Goal: Navigation & Orientation: Find specific page/section

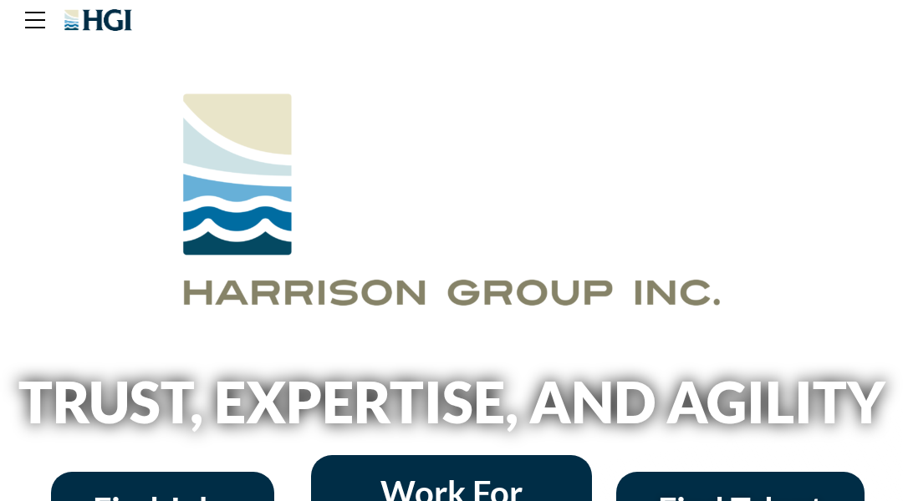
scroll to position [33, 0]
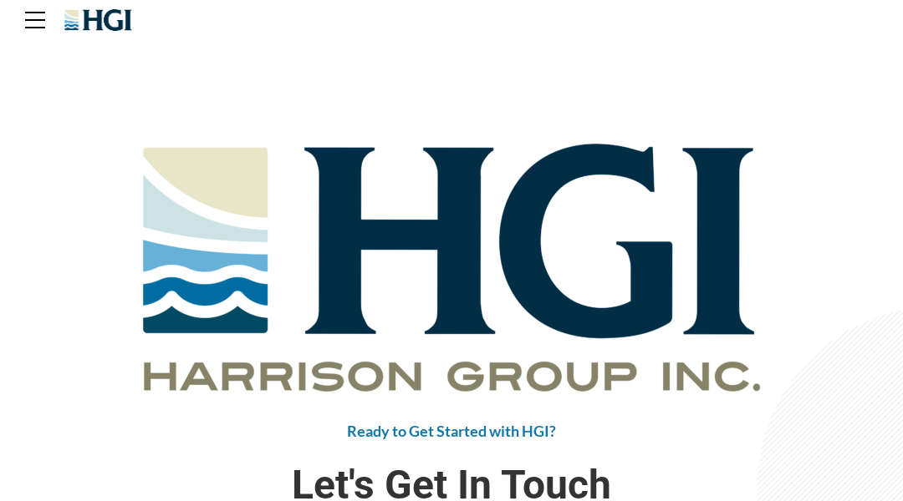
scroll to position [33, 0]
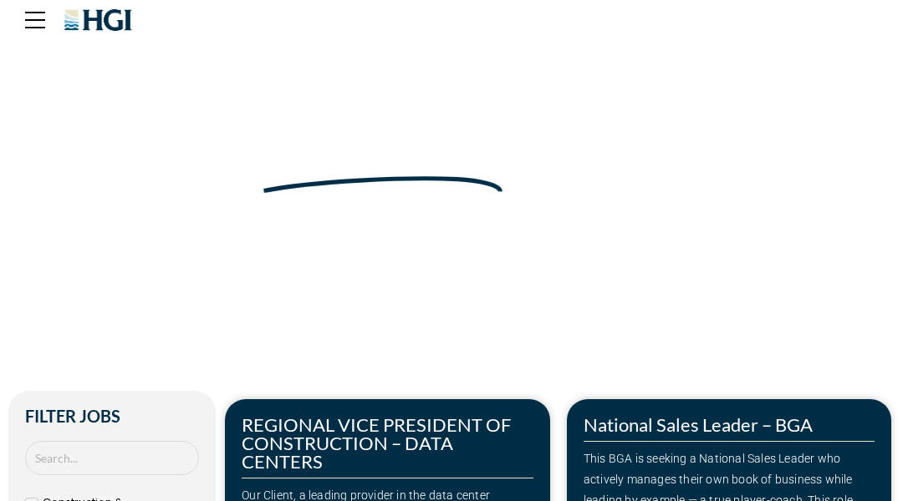
scroll to position [33, 0]
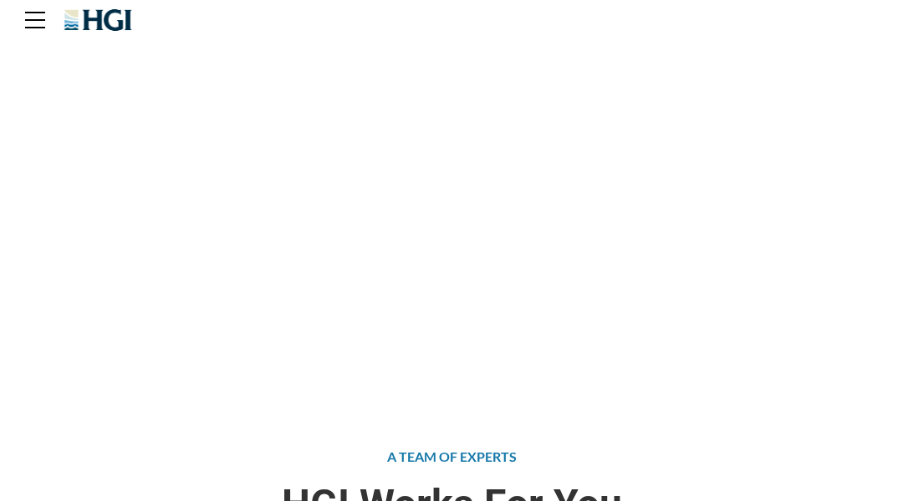
click at [84, 84] on div "Attract the Right Talent Home » Find Talent" at bounding box center [451, 200] width 903 height 401
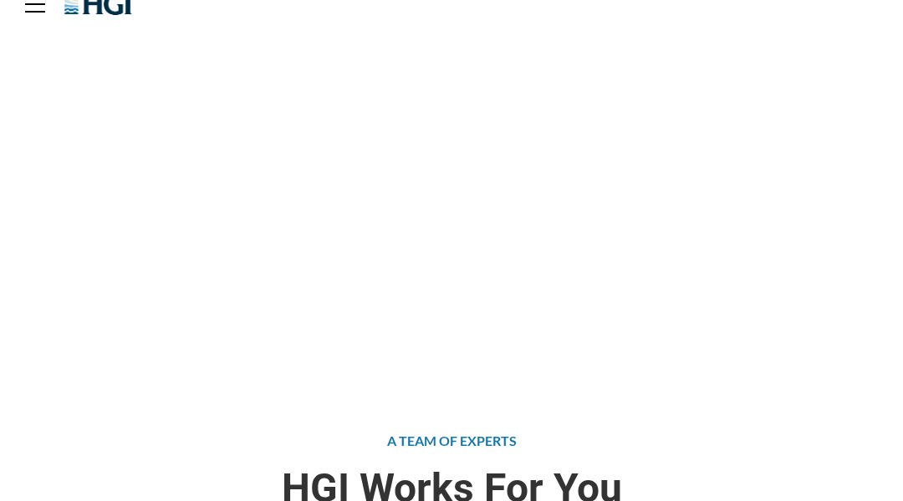
scroll to position [33, 0]
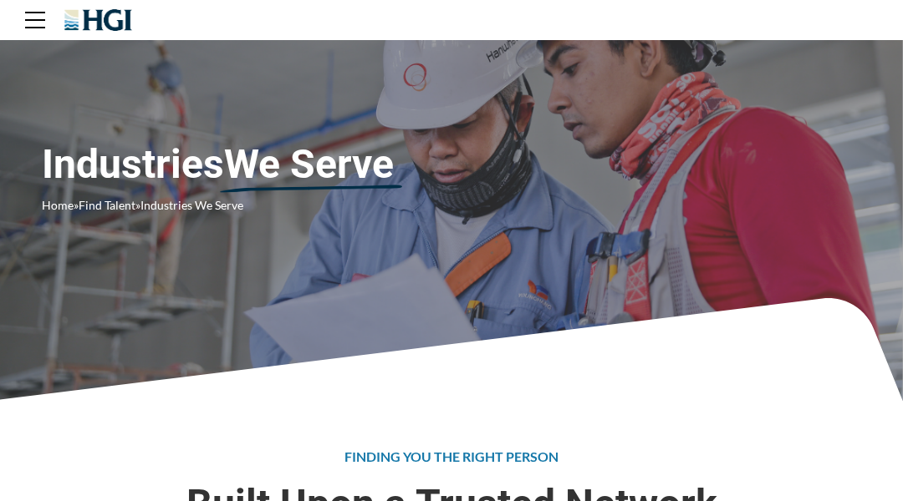
scroll to position [33, 0]
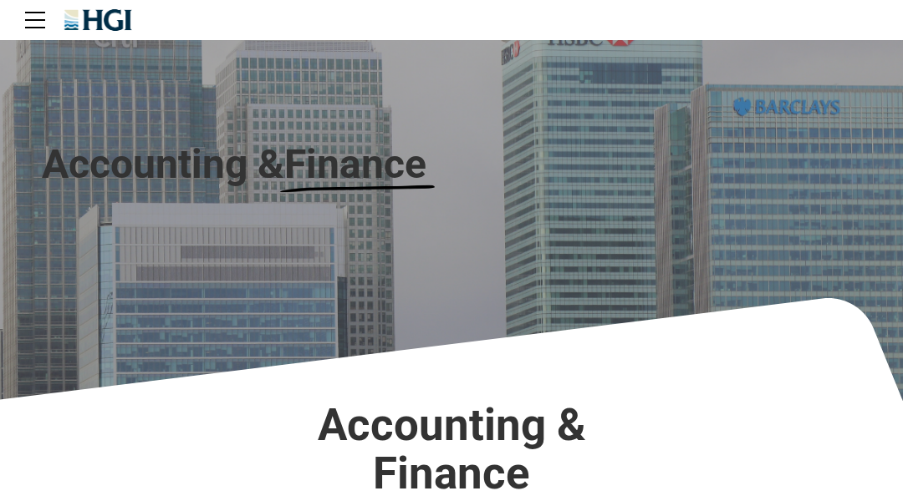
click at [84, 84] on div "Accounting & Finance" at bounding box center [451, 200] width 903 height 401
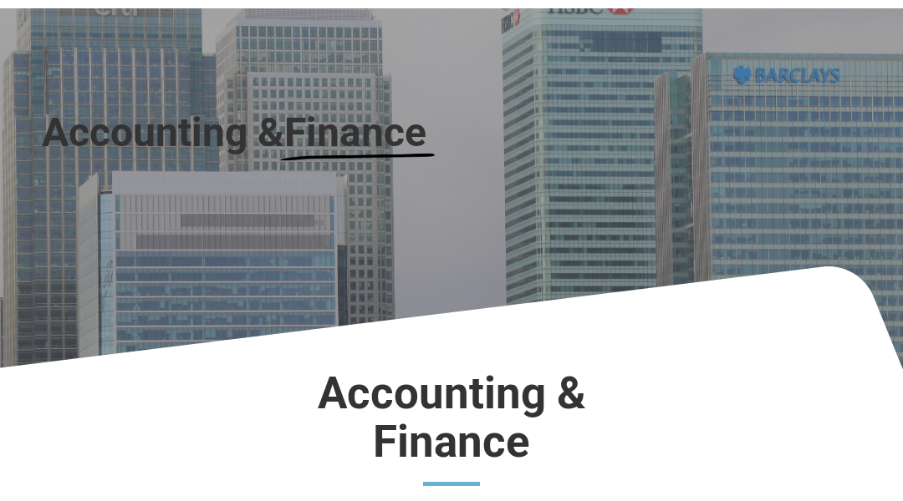
scroll to position [33, 0]
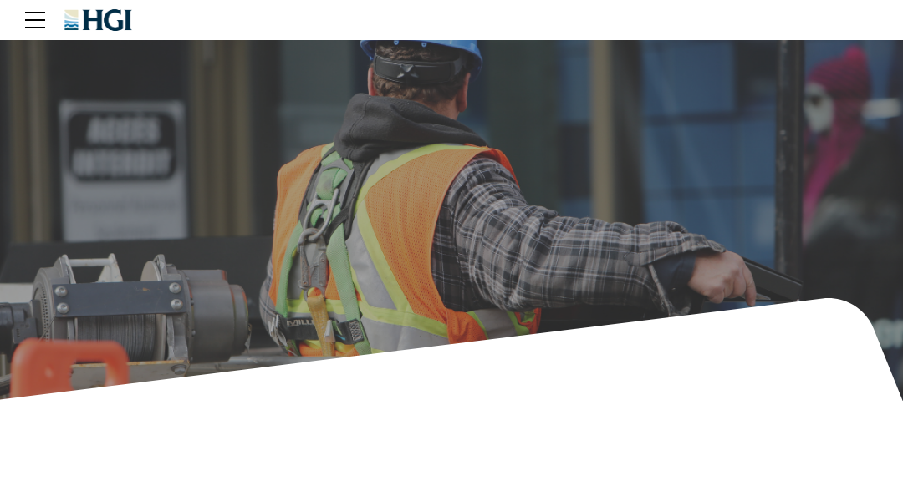
click at [84, 84] on div "Construction Home » Find Talent » Industries We Serve » Construction" at bounding box center [451, 200] width 903 height 401
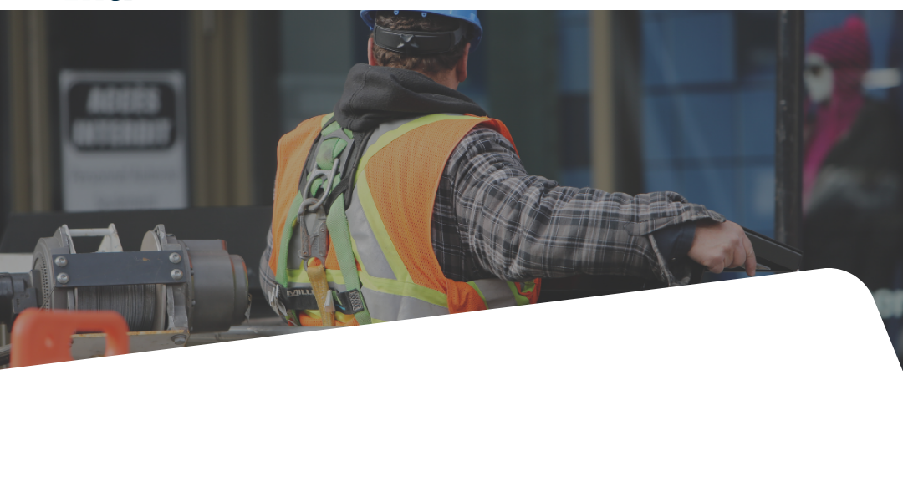
scroll to position [33, 0]
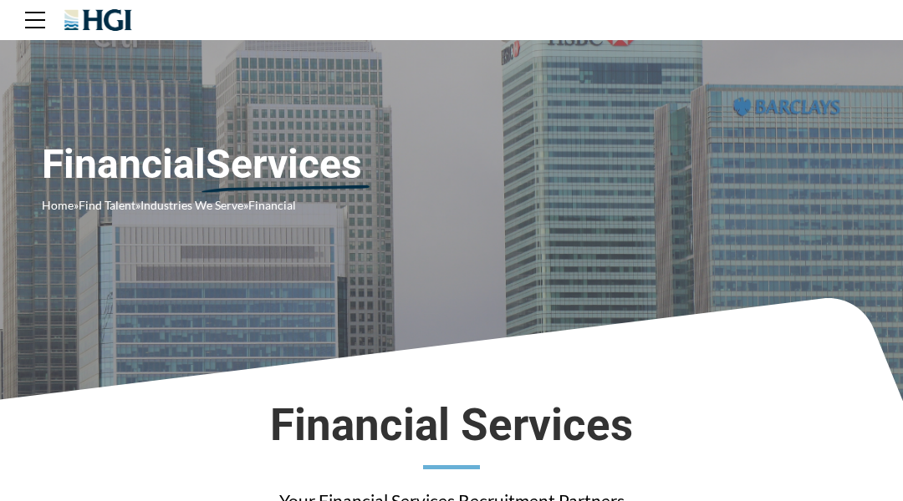
click at [84, 84] on div "Financial Services Home » Find Talent » Industries We Serve » Financial" at bounding box center [451, 200] width 903 height 401
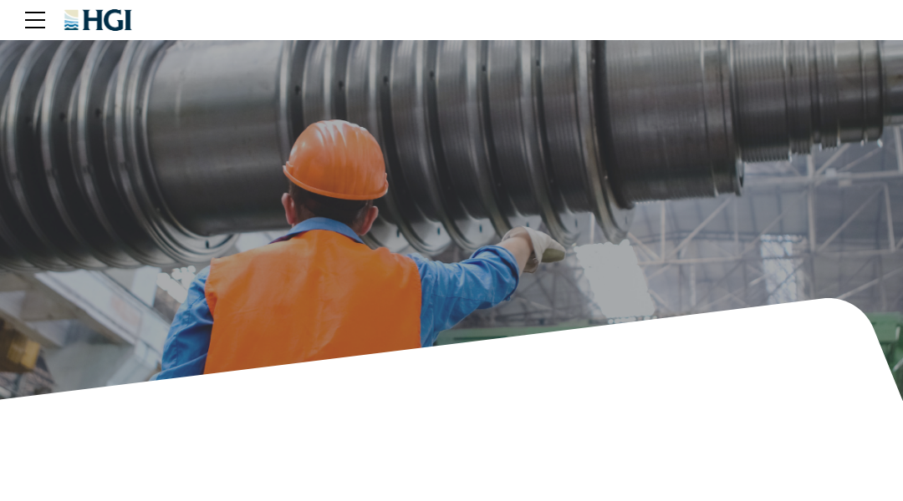
click at [84, 84] on div "Manufacturing Home » Find Talent » Industries We Serve » Manufacturing" at bounding box center [451, 200] width 903 height 401
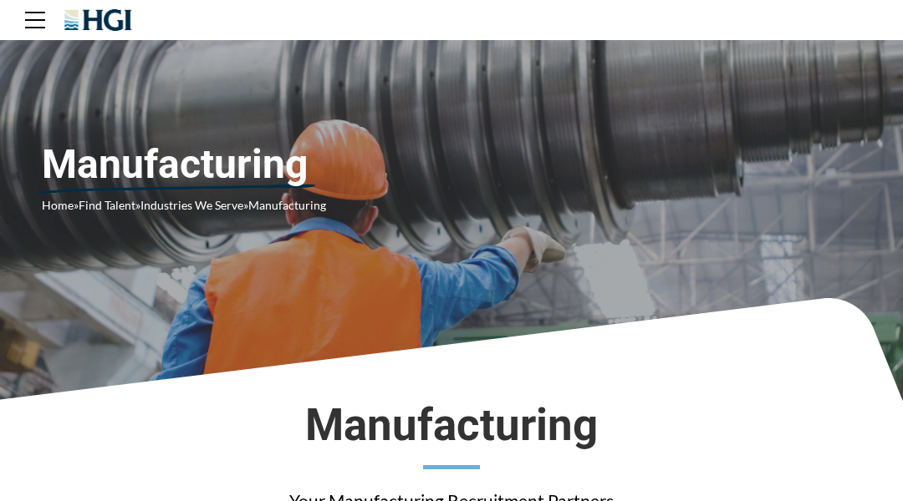
scroll to position [33, 0]
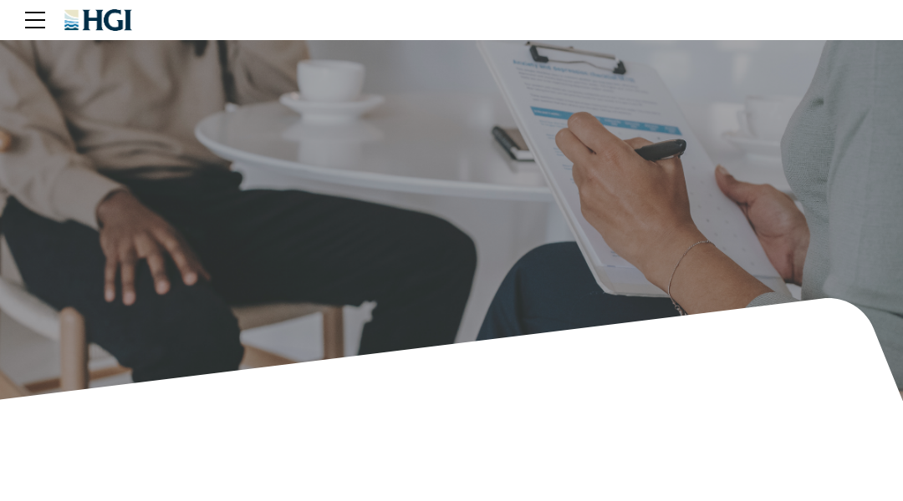
scroll to position [33, 0]
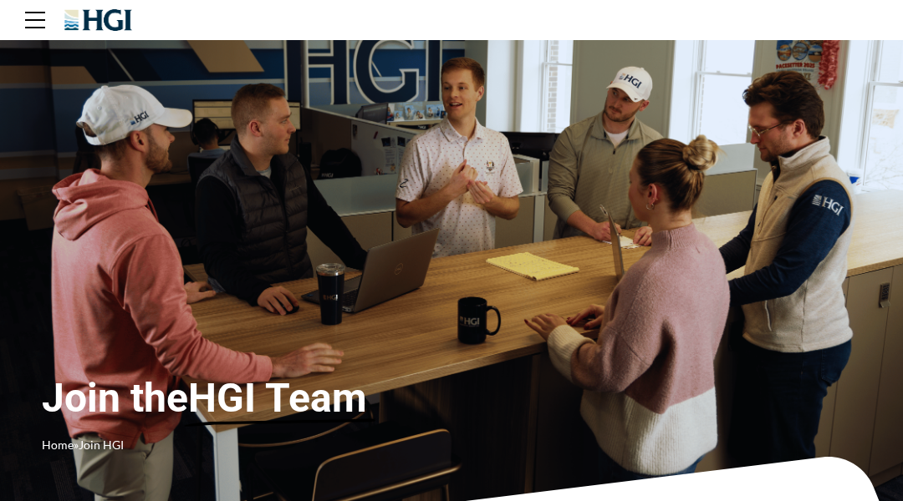
click at [84, 84] on div "Join the HGI Team Home » Join HGI" at bounding box center [451, 280] width 903 height 561
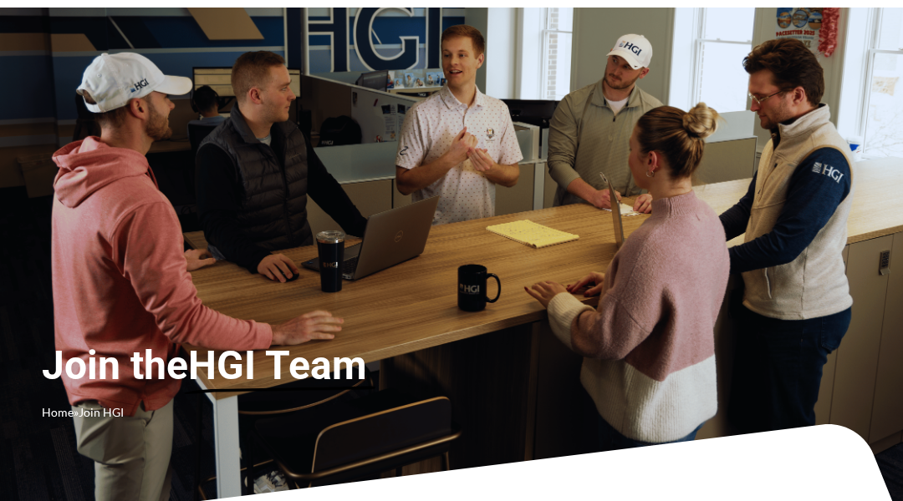
scroll to position [33, 0]
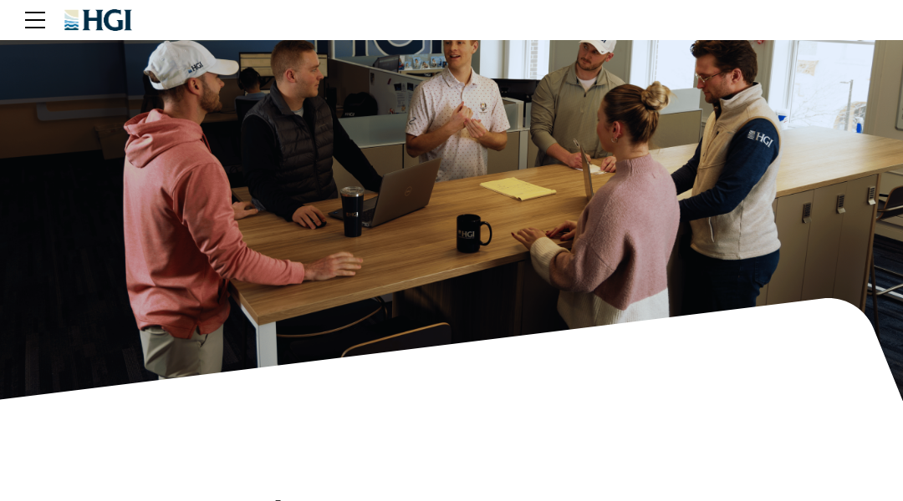
click at [84, 84] on div "Training & Development Home » Join HGI » Training & Development" at bounding box center [451, 200] width 903 height 401
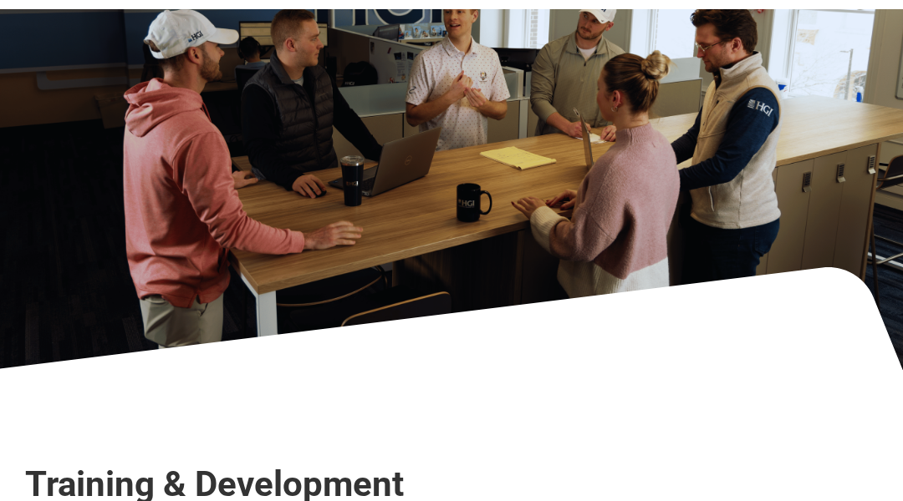
scroll to position [33, 0]
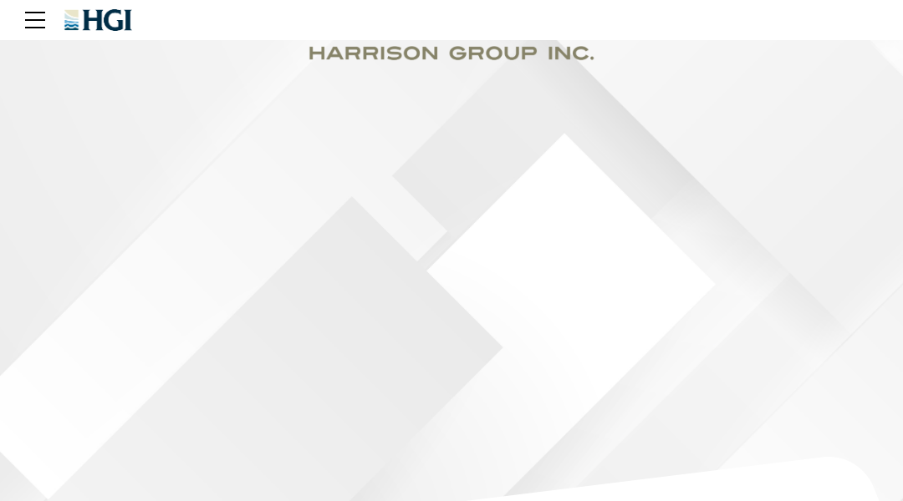
click at [84, 84] on div "Become an HGI Intern Home » HGI Internship Program" at bounding box center [451, 280] width 903 height 561
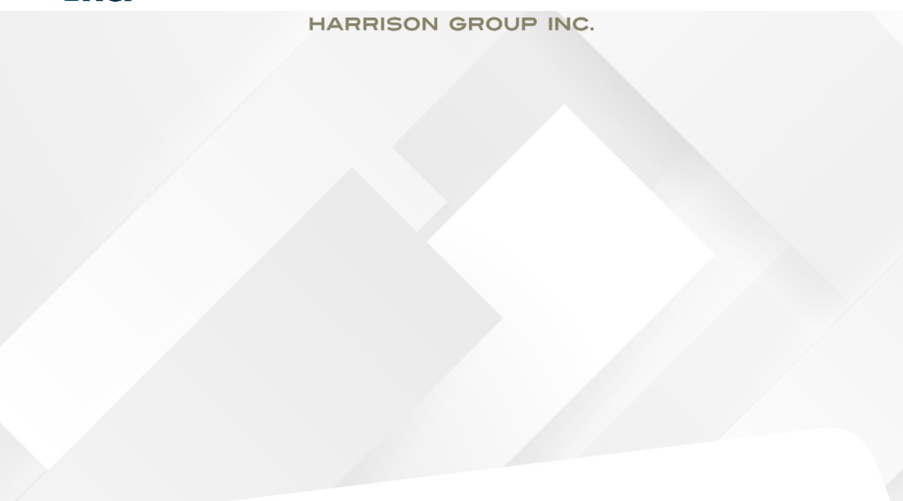
scroll to position [33, 0]
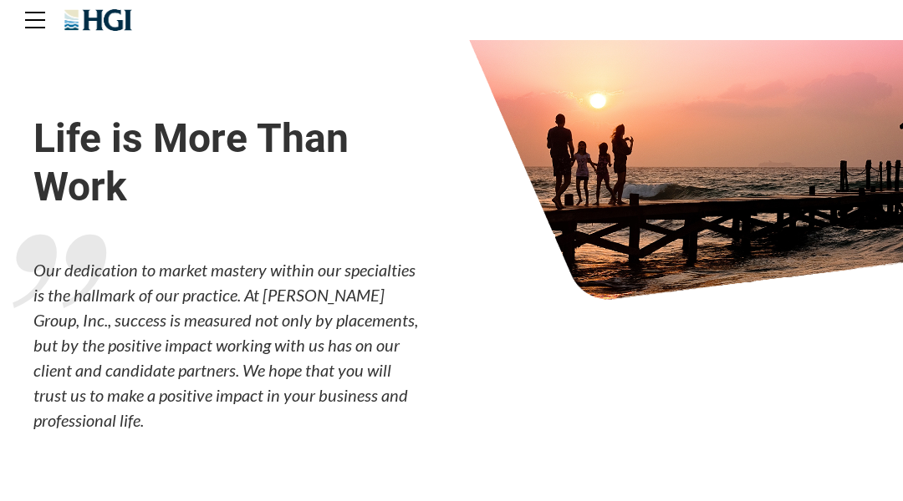
scroll to position [33, 0]
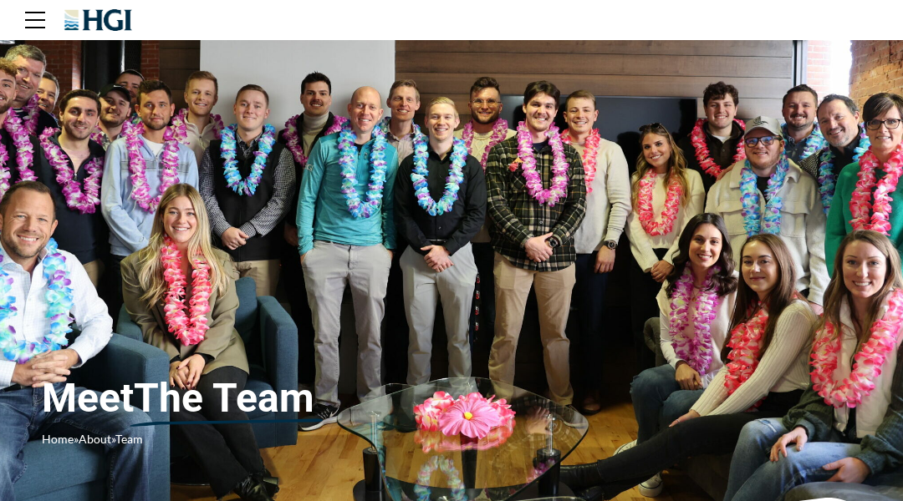
scroll to position [33, 0]
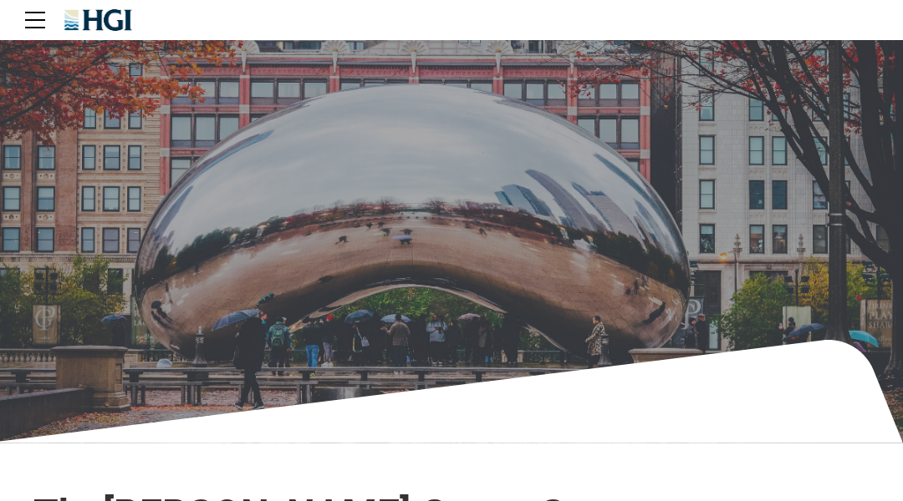
scroll to position [33, 0]
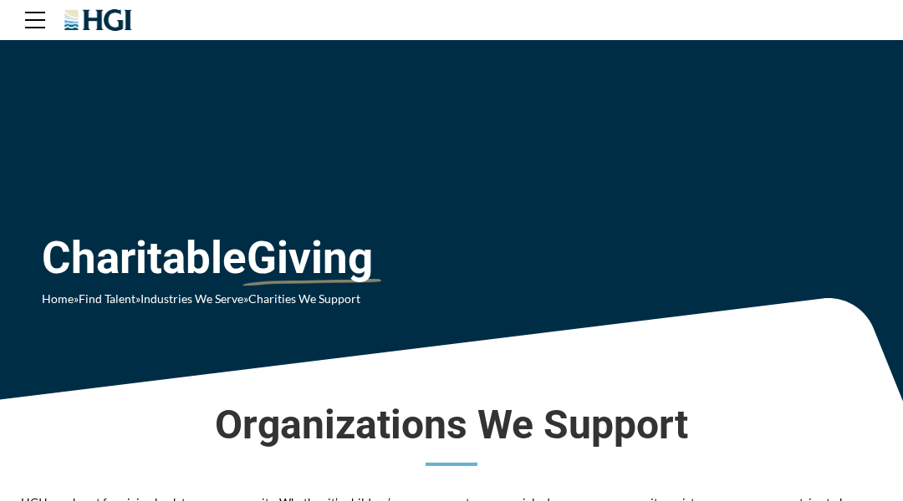
click at [84, 84] on div "Charitable Giving Home » Find Talent » Industries We Serve » Charities We Suppo…" at bounding box center [451, 172] width 852 height 298
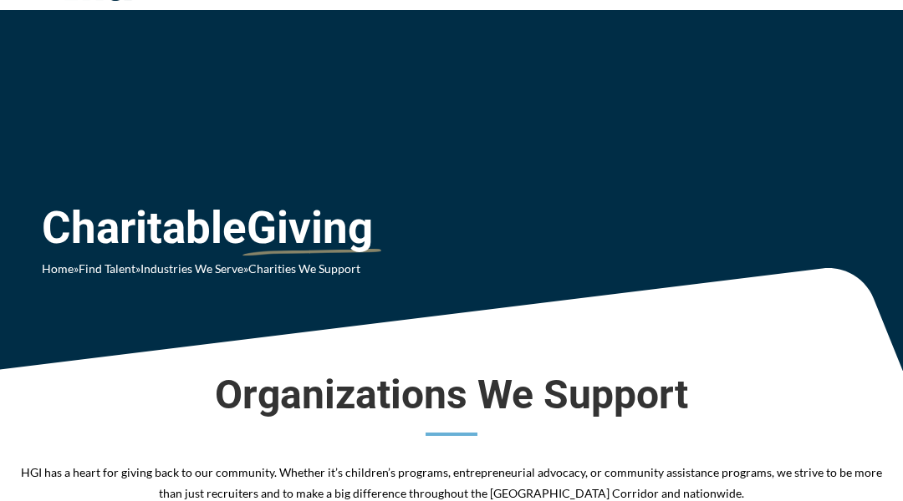
scroll to position [33, 0]
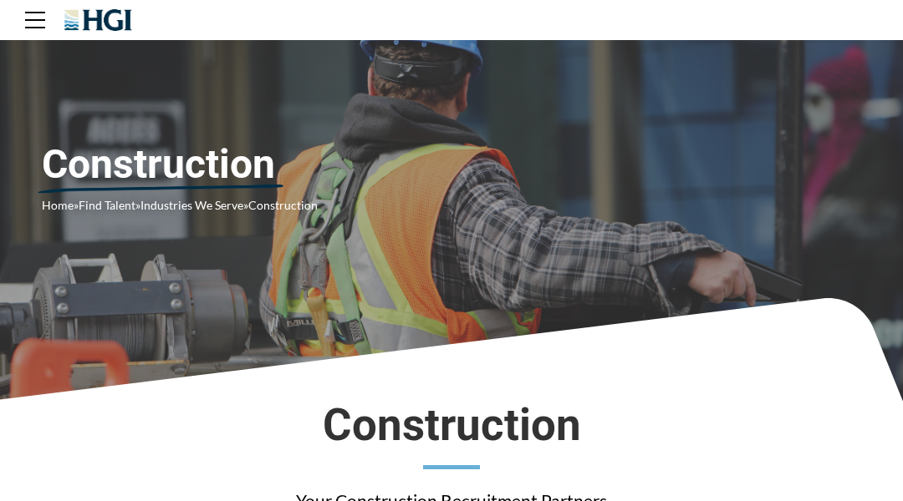
scroll to position [33, 0]
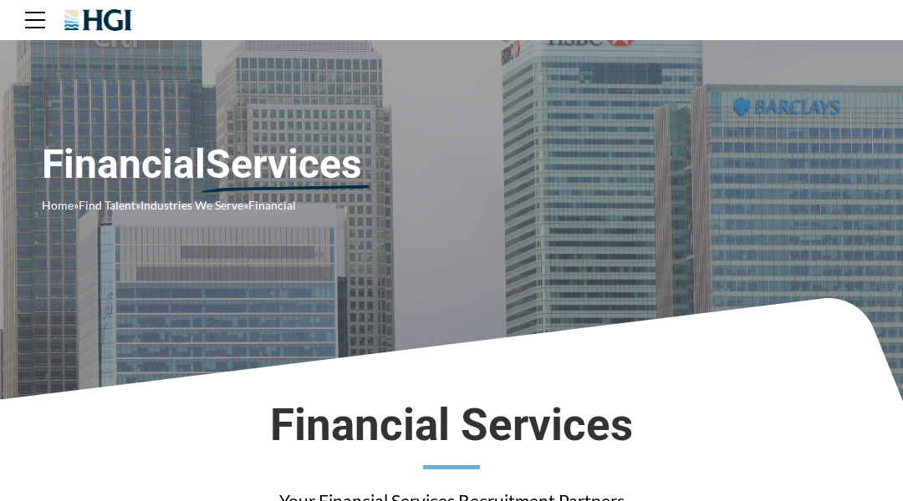
scroll to position [33, 0]
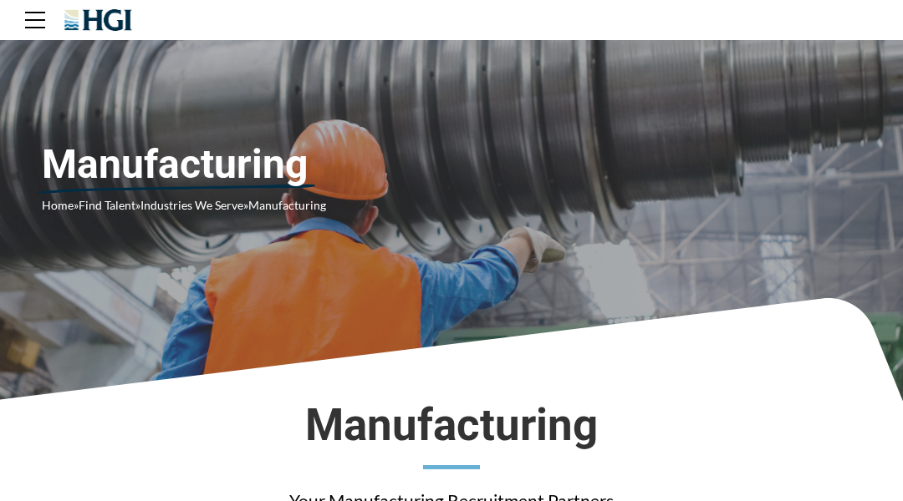
scroll to position [33, 0]
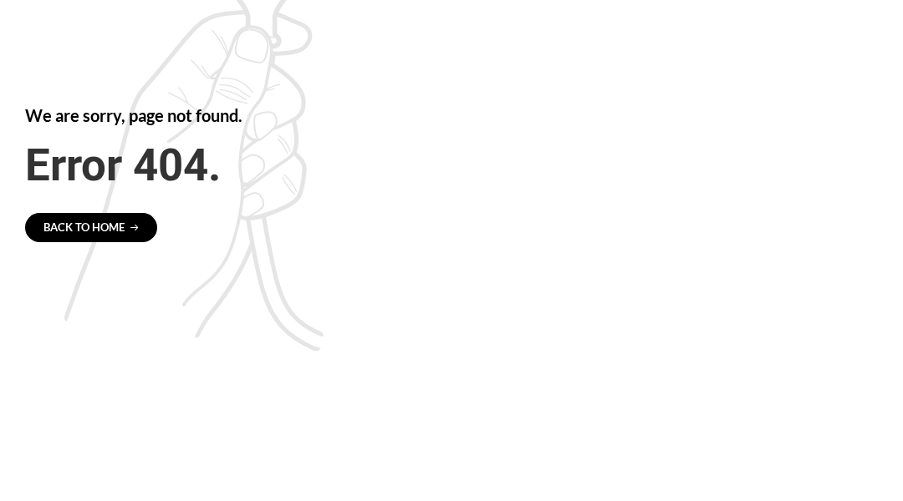
scroll to position [5, 0]
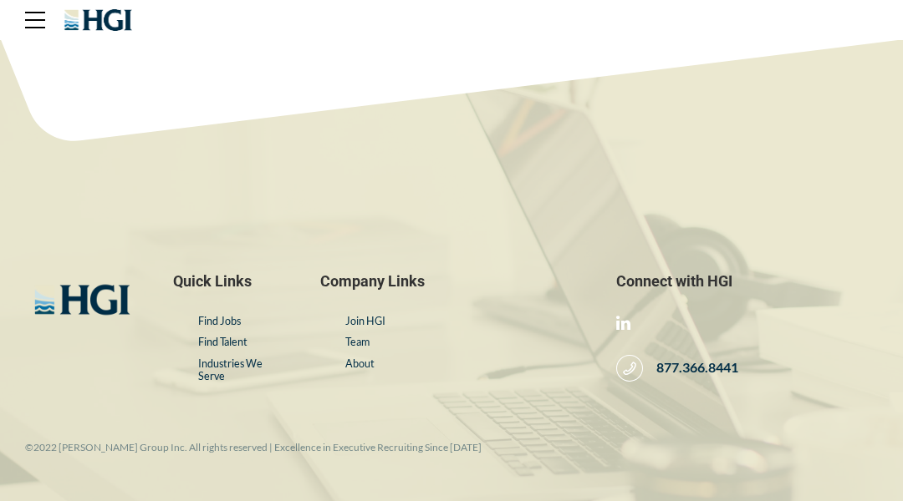
scroll to position [33, 0]
